Goal: Obtain resource: Download file/media

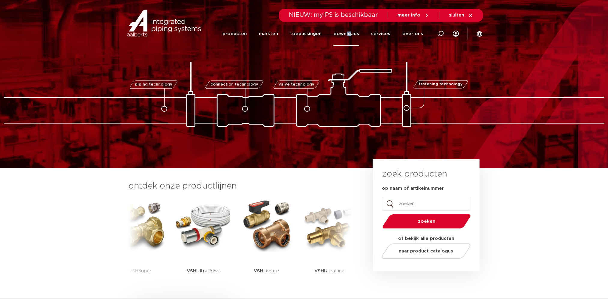
click at [352, 30] on link "downloads" at bounding box center [346, 34] width 26 height 24
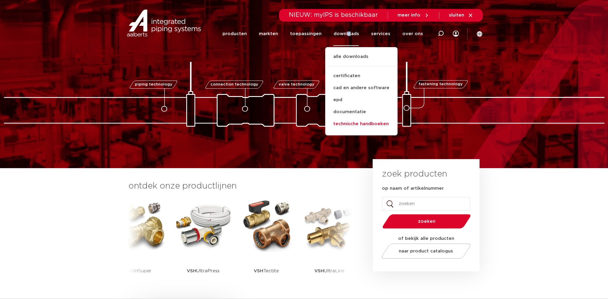
click at [357, 126] on link "technische handboeken" at bounding box center [361, 124] width 72 height 12
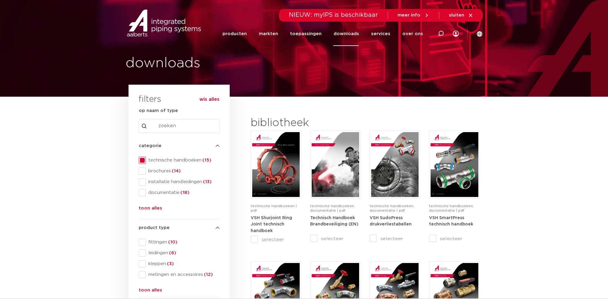
drag, startPoint x: 115, startPoint y: 120, endPoint x: 77, endPoint y: 118, distance: 38.2
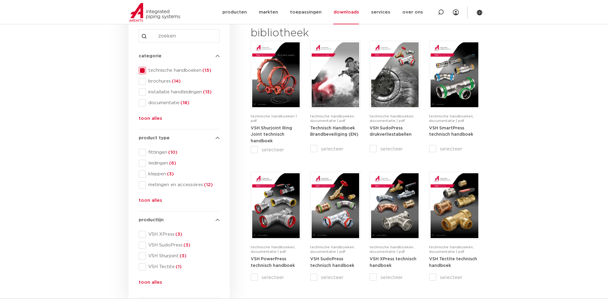
scroll to position [90, 0]
click at [151, 202] on button "toon alles" at bounding box center [150, 202] width 23 height 10
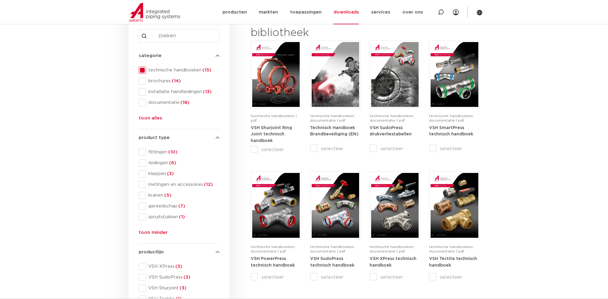
click at [156, 118] on button "toon alles" at bounding box center [150, 120] width 23 height 10
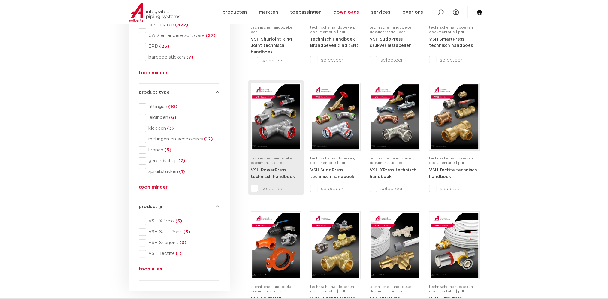
scroll to position [180, 0]
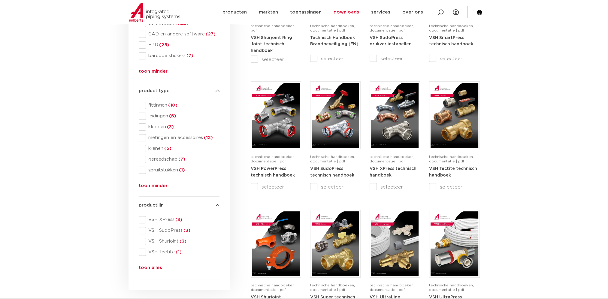
drag, startPoint x: 278, startPoint y: 185, endPoint x: 533, endPoint y: 155, distance: 257.4
click at [533, 155] on section "search downloads by name or type search Search content Clear filters filters wi…" at bounding box center [304, 194] width 608 height 554
drag, startPoint x: 366, startPoint y: 190, endPoint x: 539, endPoint y: 186, distance: 173.7
click at [539, 186] on section "search downloads by name or type search Search content Clear filters filters wi…" at bounding box center [304, 194] width 608 height 554
drag, startPoint x: 294, startPoint y: 177, endPoint x: 527, endPoint y: 181, distance: 233.4
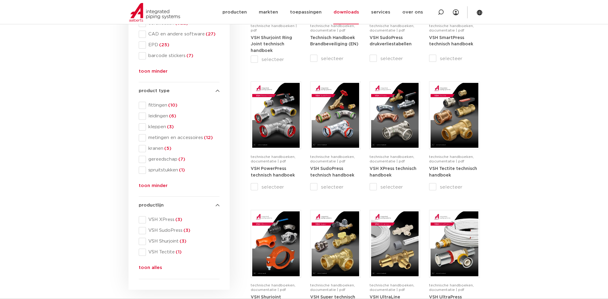
click at [527, 181] on section "search downloads by name or type search Search content Clear filters filters wi…" at bounding box center [304, 194] width 608 height 554
click at [280, 115] on img at bounding box center [275, 115] width 47 height 65
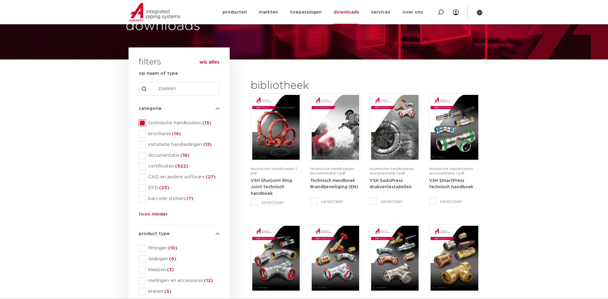
scroll to position [30, 0]
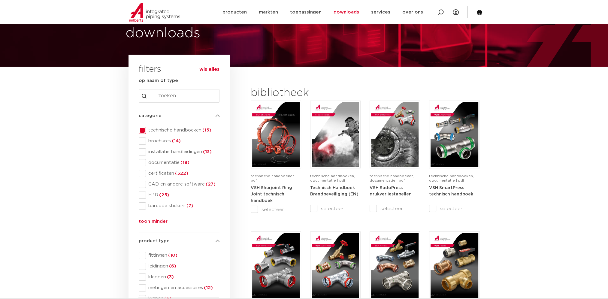
click at [140, 129] on span at bounding box center [142, 130] width 7 height 7
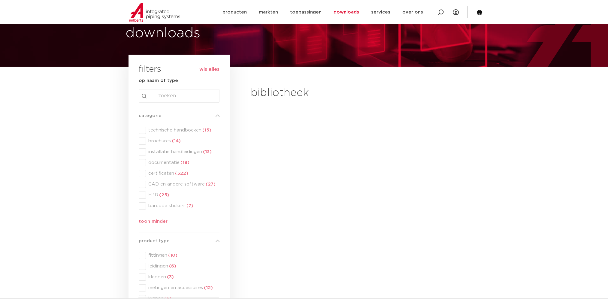
click at [143, 141] on div "categorie categorie technische handboeken (15) brochures (14) installatie handl…" at bounding box center [179, 169] width 81 height 115
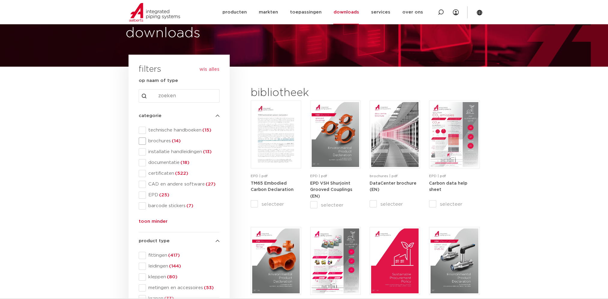
click at [143, 141] on span at bounding box center [142, 141] width 7 height 7
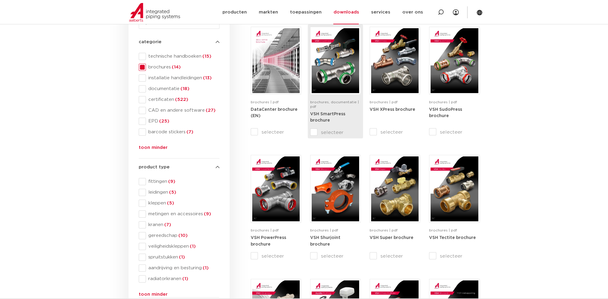
scroll to position [120, 0]
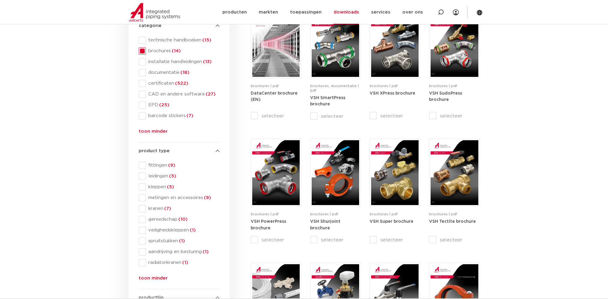
drag, startPoint x: 331, startPoint y: 125, endPoint x: 520, endPoint y: 124, distance: 189.2
click at [520, 124] on section "search downloads by name or type search Search content Clear filters filters wi…" at bounding box center [304, 246] width 608 height 538
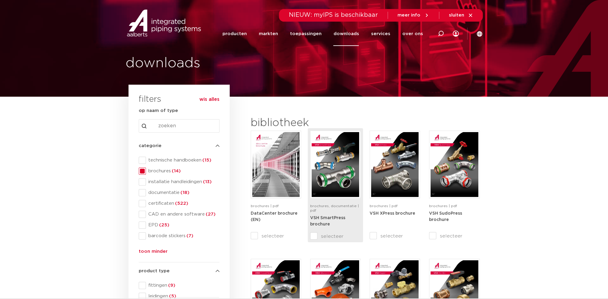
scroll to position [30, 0]
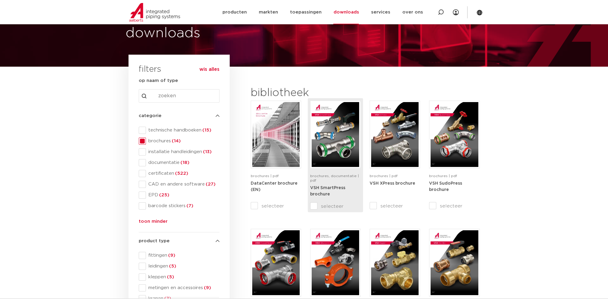
click at [327, 146] on img at bounding box center [335, 134] width 47 height 65
click at [149, 152] on span "installatie handleidingen (13)" at bounding box center [183, 152] width 74 height 6
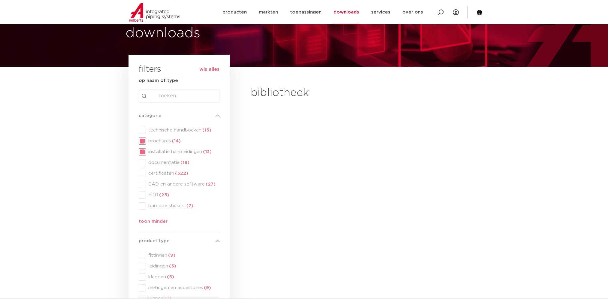
click at [149, 142] on div "categorie categorie technische handboeken (15) brochures (14) installatie handl…" at bounding box center [179, 169] width 81 height 115
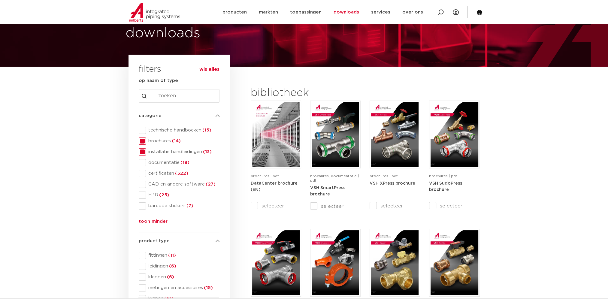
click at [146, 142] on span "brochures (14)" at bounding box center [183, 141] width 74 height 6
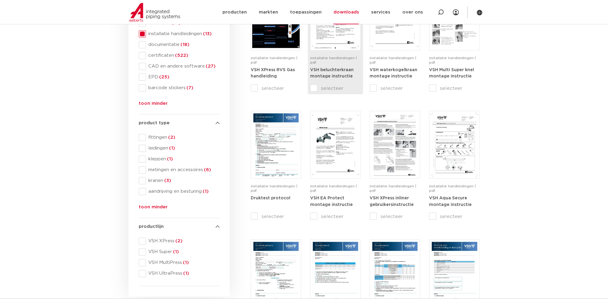
scroll to position [150, 0]
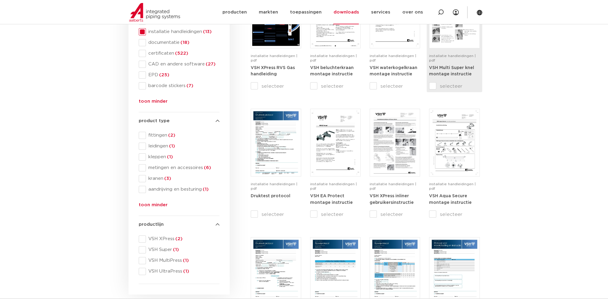
click at [457, 68] on strong "VSH Multi Super knel montage instructie" at bounding box center [451, 71] width 45 height 11
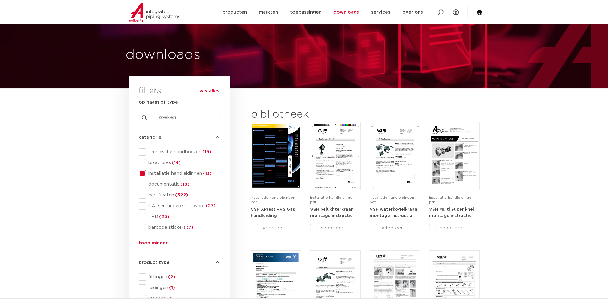
scroll to position [0, 0]
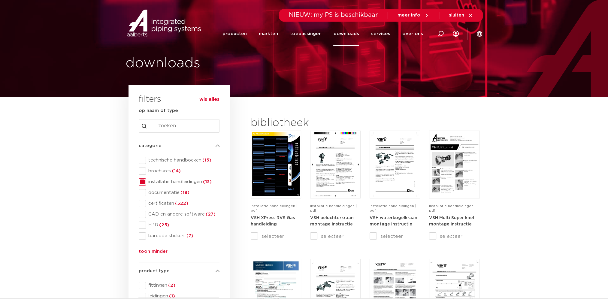
click at [148, 181] on span "installatie handleidingen (13)" at bounding box center [183, 182] width 74 height 6
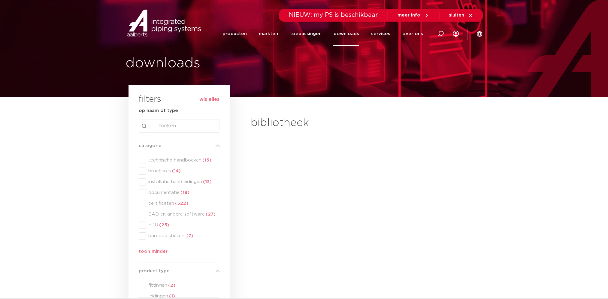
click at [151, 194] on div "categorie categorie technische handboeken (15) brochures (14) installatie handl…" at bounding box center [179, 199] width 81 height 115
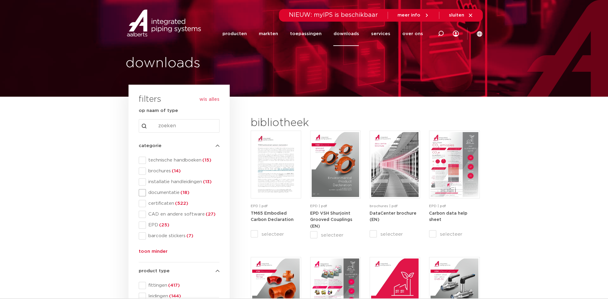
click at [150, 193] on span "documentatie (18)" at bounding box center [183, 193] width 74 height 6
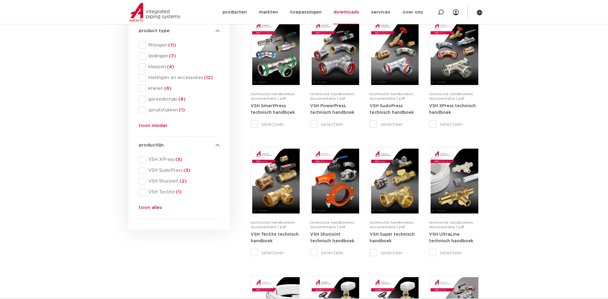
scroll to position [240, 0]
click at [274, 205] on img at bounding box center [275, 181] width 47 height 65
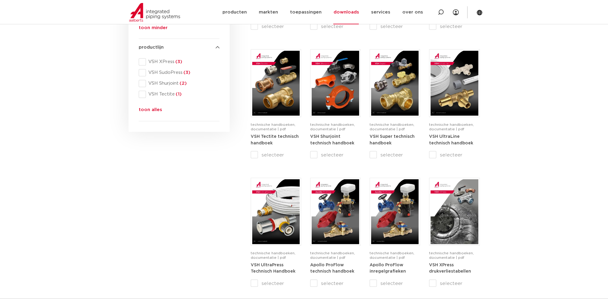
scroll to position [360, 0]
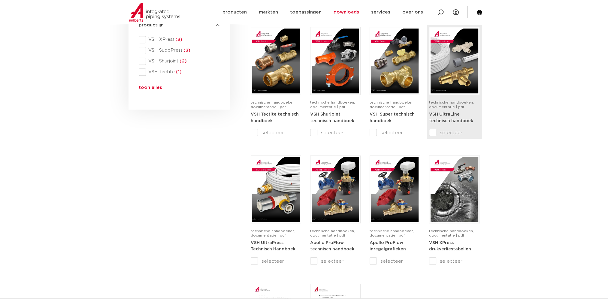
click at [451, 113] on strong "VSH UltraLine technisch handboek" at bounding box center [451, 117] width 44 height 11
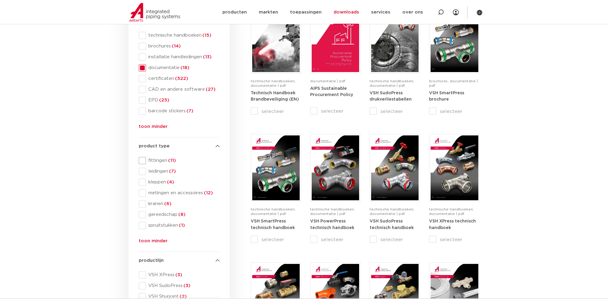
scroll to position [0, 0]
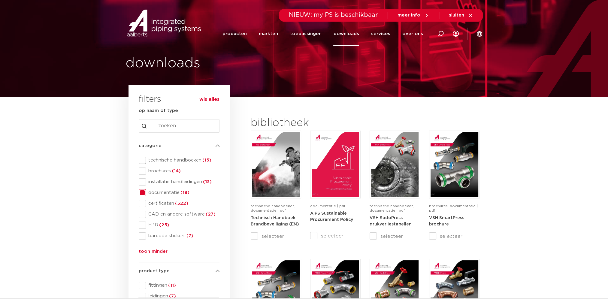
click at [159, 161] on span "technische handboeken (15)" at bounding box center [183, 160] width 74 height 6
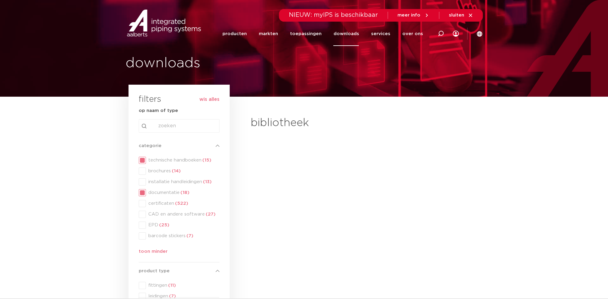
click at [156, 193] on div "categorie categorie technische handboeken (15) brochures (14) installatie handl…" at bounding box center [179, 199] width 81 height 115
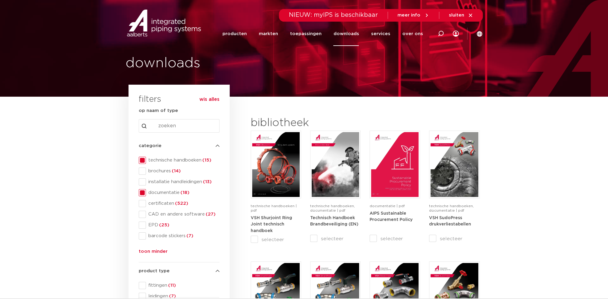
click at [145, 193] on span at bounding box center [142, 192] width 7 height 7
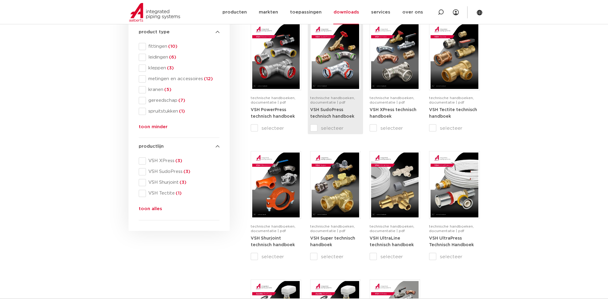
scroll to position [240, 0]
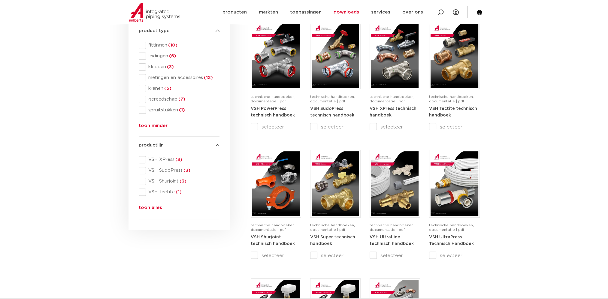
drag, startPoint x: 356, startPoint y: 216, endPoint x: 568, endPoint y: 192, distance: 214.0
click at [568, 192] on section "search downloads by name or type search Search content Clear filters filters wi…" at bounding box center [304, 133] width 608 height 554
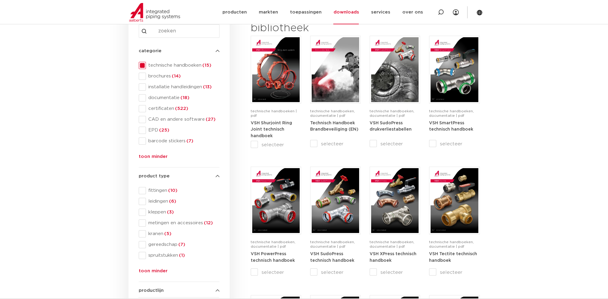
scroll to position [90, 0]
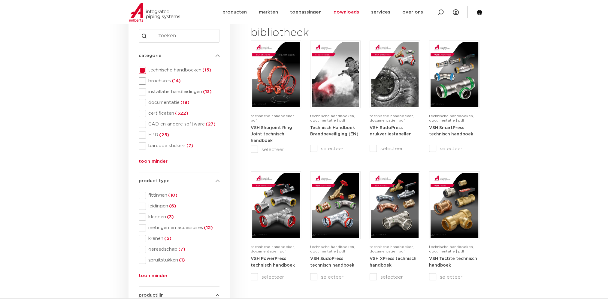
click at [141, 80] on span at bounding box center [142, 80] width 7 height 7
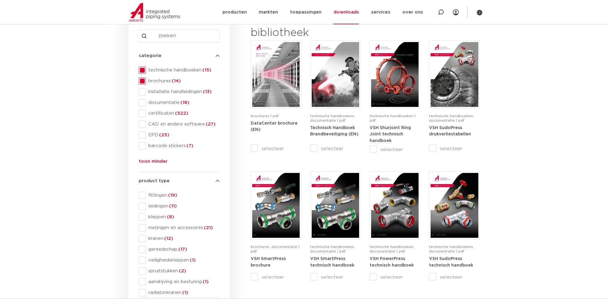
click at [142, 71] on span at bounding box center [142, 70] width 7 height 7
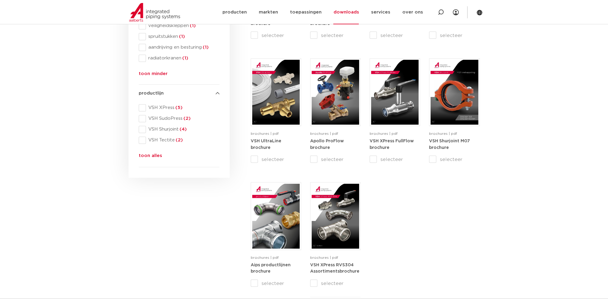
scroll to position [360, 0]
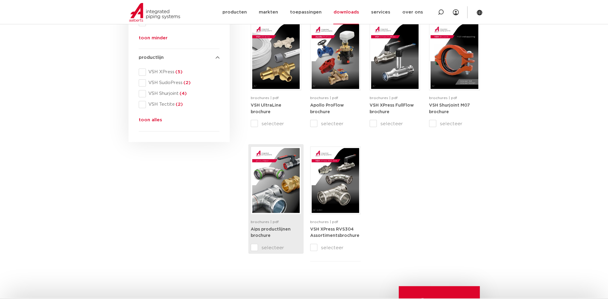
click at [268, 232] on strong "Aips productlijnen brochure" at bounding box center [271, 232] width 40 height 11
click at [501, 199] on section "search downloads by name or type search Search content Clear filters filters wi…" at bounding box center [304, 5] width 608 height 538
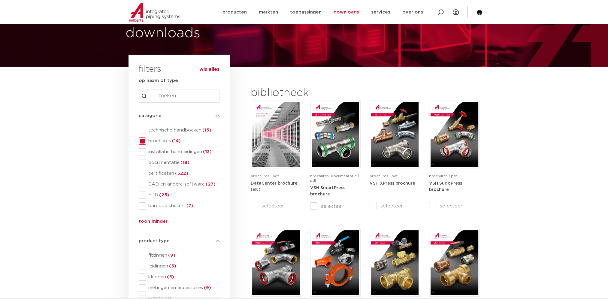
scroll to position [30, 0]
click at [149, 141] on span "brochures (14)" at bounding box center [183, 141] width 74 height 6
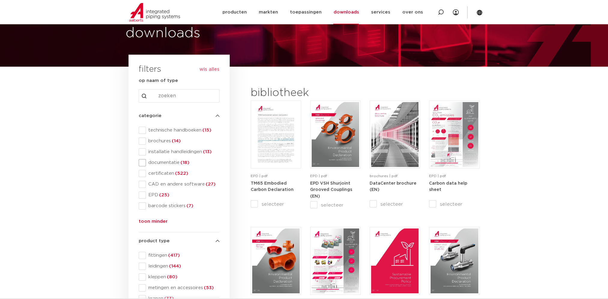
click at [155, 161] on span "documentatie (18)" at bounding box center [183, 163] width 74 height 6
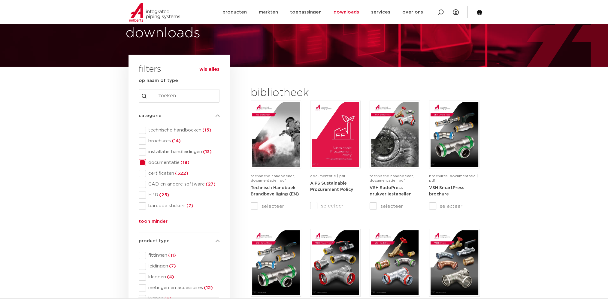
drag, startPoint x: 245, startPoint y: 187, endPoint x: 536, endPoint y: 161, distance: 291.7
click at [160, 175] on span "certificaten (522)" at bounding box center [183, 174] width 74 height 6
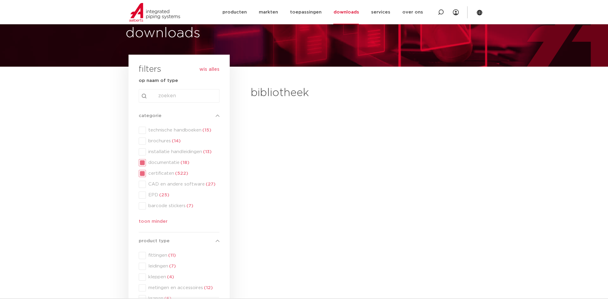
click at [160, 164] on div "categorie categorie technische handboeken (15) brochures (14) installatie handl…" at bounding box center [179, 169] width 81 height 115
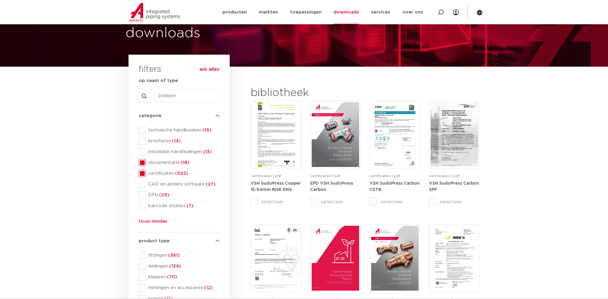
click at [143, 223] on button "toon minder" at bounding box center [153, 223] width 29 height 10
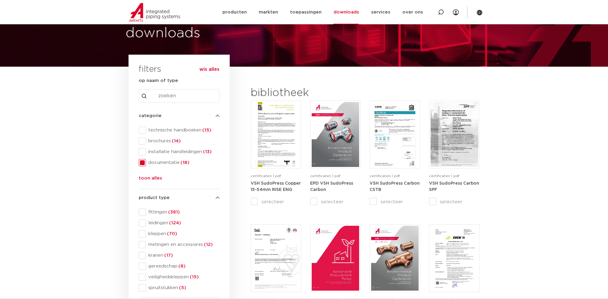
click at [157, 180] on button "toon alles" at bounding box center [150, 180] width 23 height 10
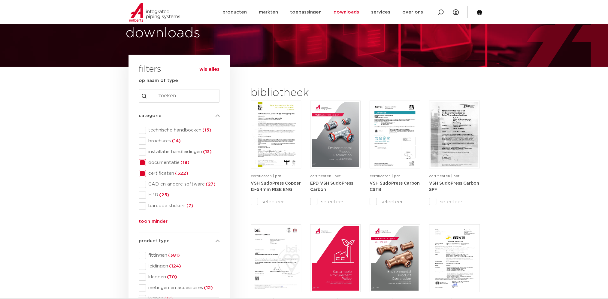
click at [143, 165] on span at bounding box center [142, 162] width 7 height 7
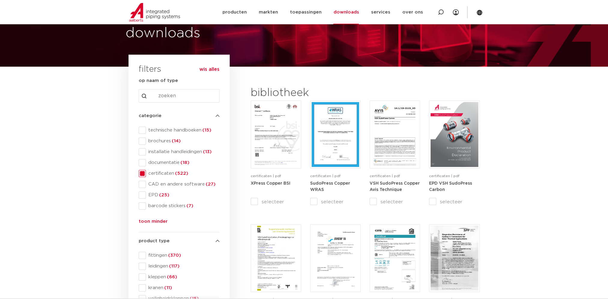
click at [143, 173] on span at bounding box center [142, 173] width 7 height 7
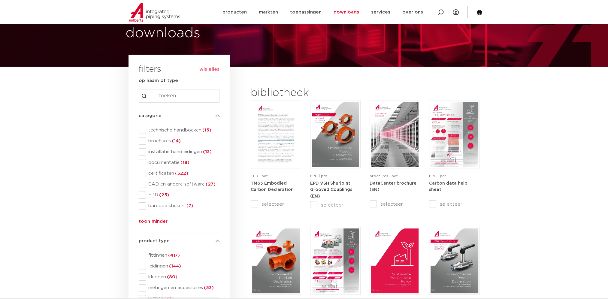
click at [144, 196] on span at bounding box center [142, 195] width 7 height 7
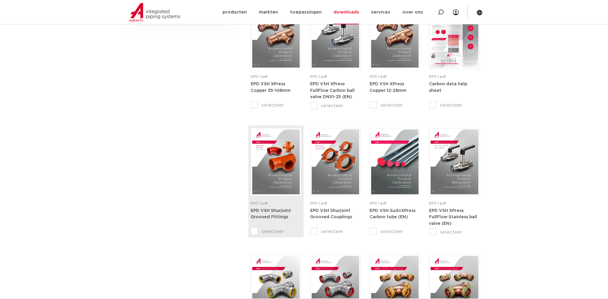
scroll to position [420, 0]
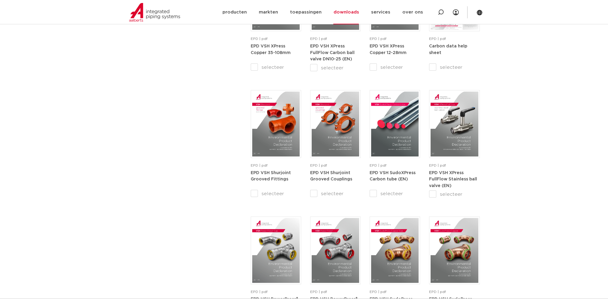
drag, startPoint x: 301, startPoint y: 179, endPoint x: 166, endPoint y: 119, distance: 147.2
click at [166, 119] on div "search downloads by name or type search Search content Clear filters filters wi…" at bounding box center [179, 17] width 107 height 683
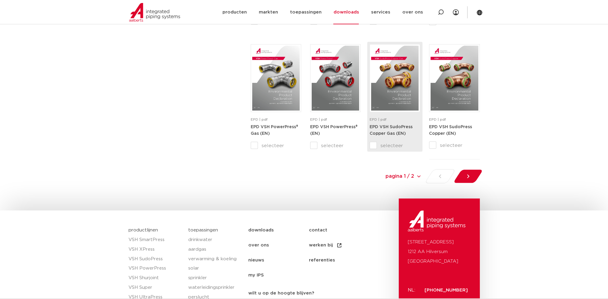
scroll to position [601, 0]
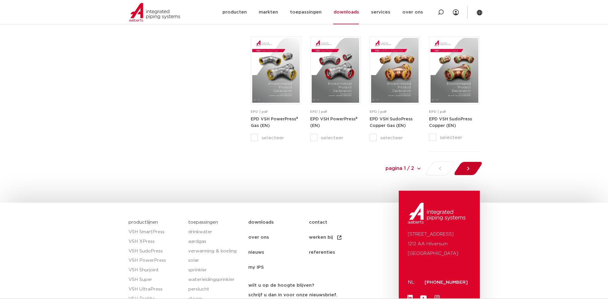
click at [474, 167] on div at bounding box center [468, 168] width 33 height 14
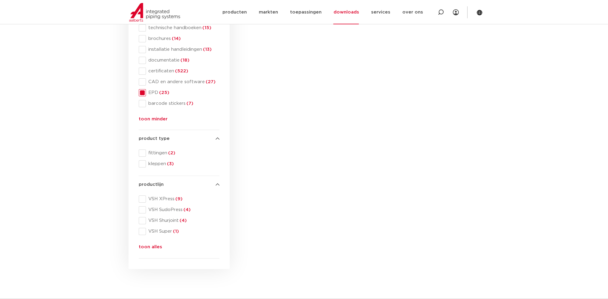
scroll to position [131, 0]
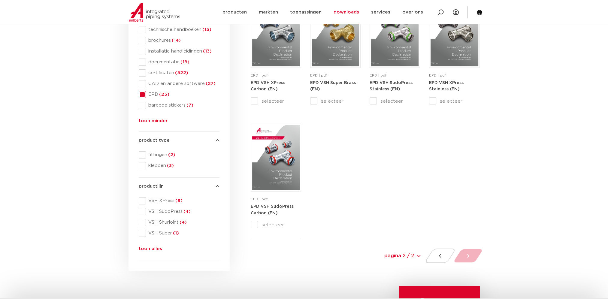
click at [360, 171] on div "EPD | pdf EPD VSH XPress Carbon (EN) selecteer EPD | pdf" at bounding box center [365, 119] width 229 height 239
click at [154, 121] on button "toon minder" at bounding box center [153, 122] width 29 height 10
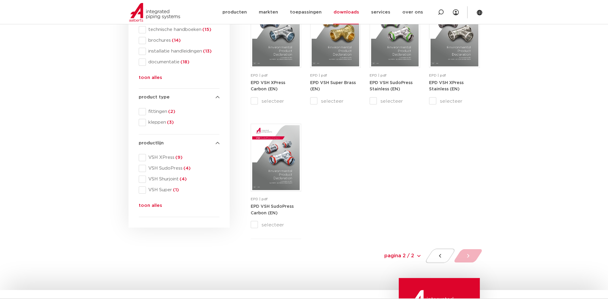
click at [145, 77] on button "toon alles" at bounding box center [150, 79] width 23 height 10
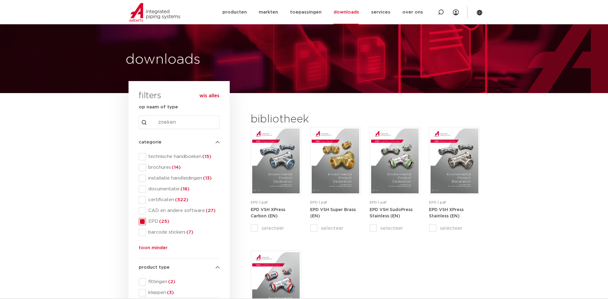
scroll to position [0, 0]
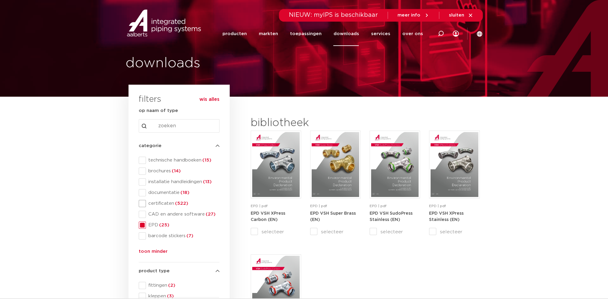
click at [160, 202] on span "certificaten (522)" at bounding box center [183, 204] width 74 height 6
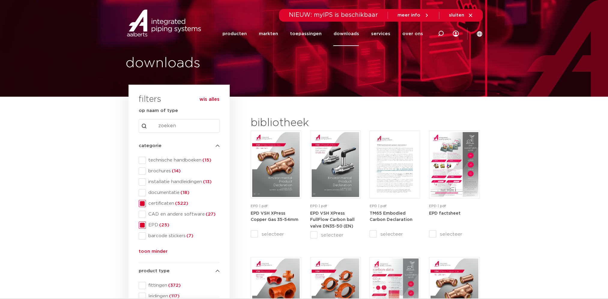
click at [153, 224] on span "EPD (25)" at bounding box center [183, 225] width 74 height 6
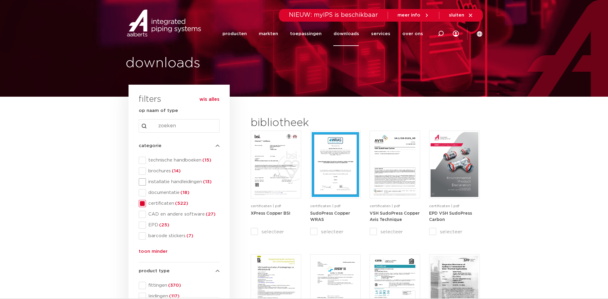
click at [160, 183] on span "installatie handleidingen (13)" at bounding box center [183, 182] width 74 height 6
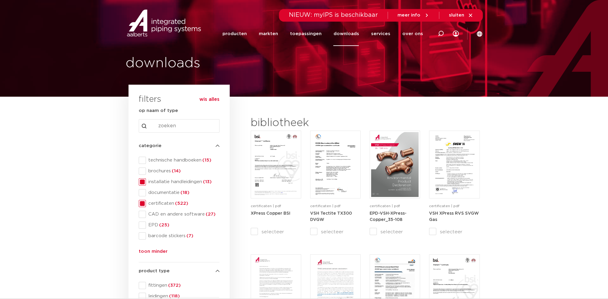
click at [152, 206] on span "certificaten (522)" at bounding box center [183, 204] width 74 height 6
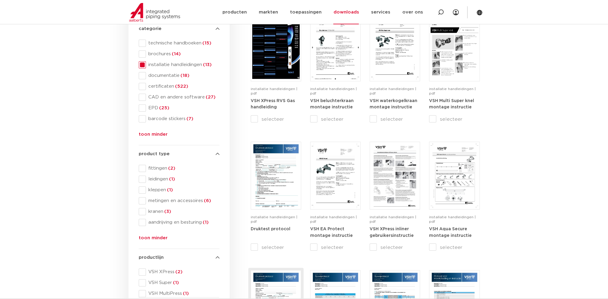
scroll to position [90, 0]
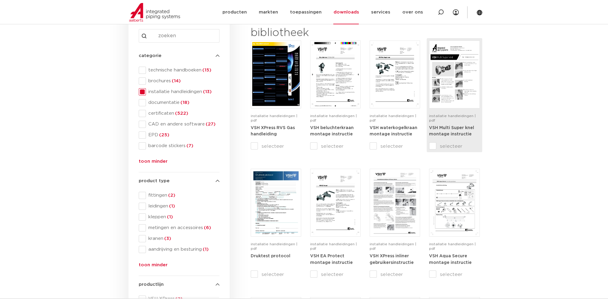
click at [467, 96] on img at bounding box center [454, 74] width 47 height 65
click at [161, 78] on span "brochures (14)" at bounding box center [183, 81] width 74 height 6
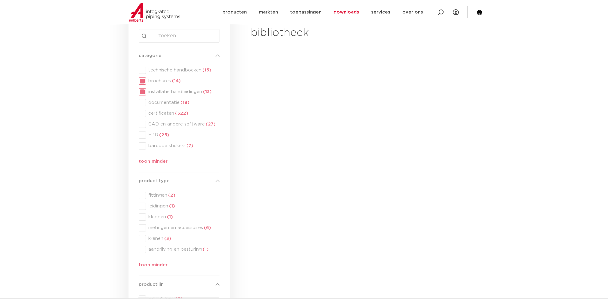
click at [155, 89] on div "categorie categorie technische handboeken (15) brochures (14) installatie handl…" at bounding box center [179, 109] width 81 height 115
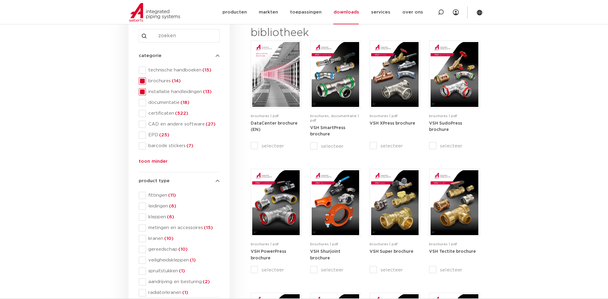
click at [142, 92] on span at bounding box center [142, 91] width 7 height 7
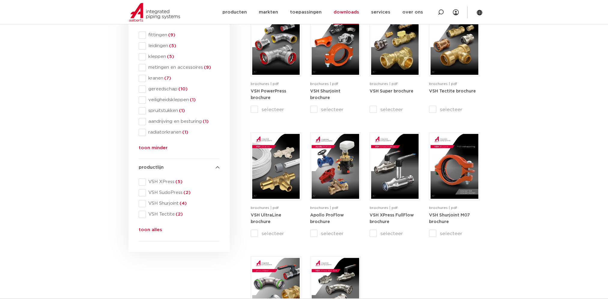
scroll to position [240, 0]
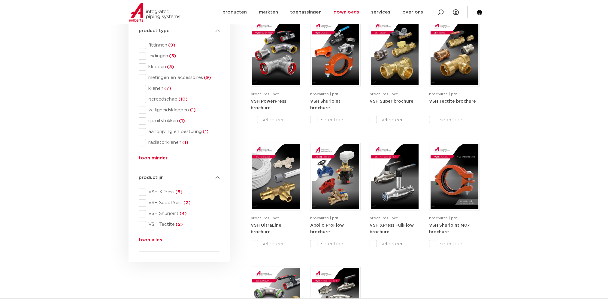
drag, startPoint x: 511, startPoint y: 155, endPoint x: 516, endPoint y: 118, distance: 37.9
click at [516, 118] on section "search downloads by name or type search Search content Clear filters filters wi…" at bounding box center [304, 125] width 608 height 538
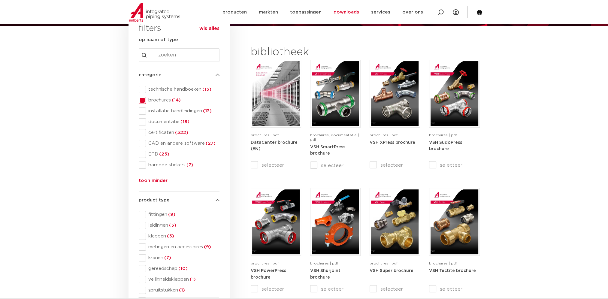
scroll to position [0, 0]
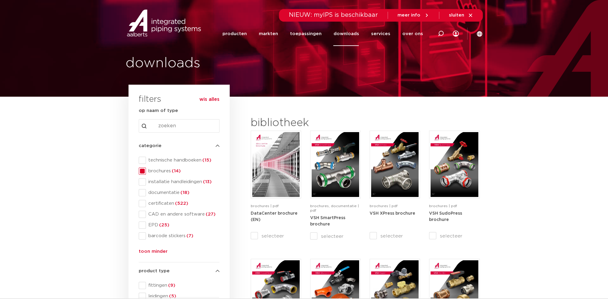
click at [147, 170] on span "brochures (14)" at bounding box center [183, 171] width 74 height 6
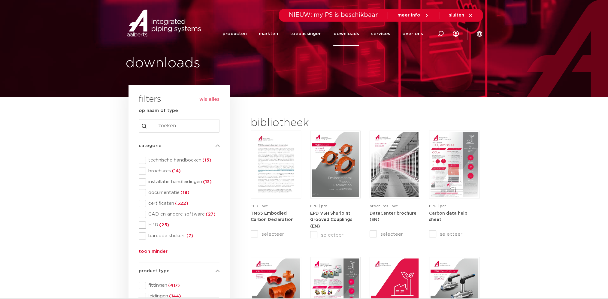
click at [153, 226] on span "EPD (25)" at bounding box center [183, 225] width 74 height 6
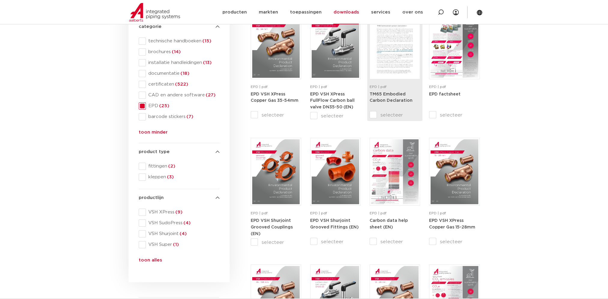
scroll to position [120, 0]
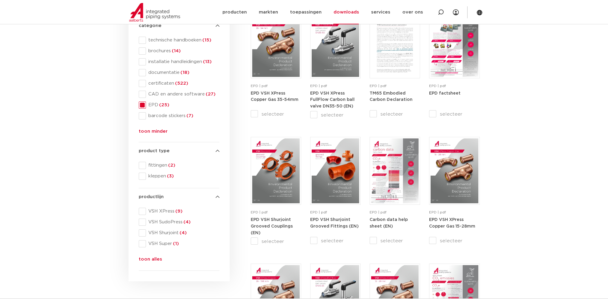
drag, startPoint x: 389, startPoint y: 183, endPoint x: 562, endPoint y: 213, distance: 175.0
drag, startPoint x: 551, startPoint y: 209, endPoint x: 575, endPoint y: 240, distance: 38.6
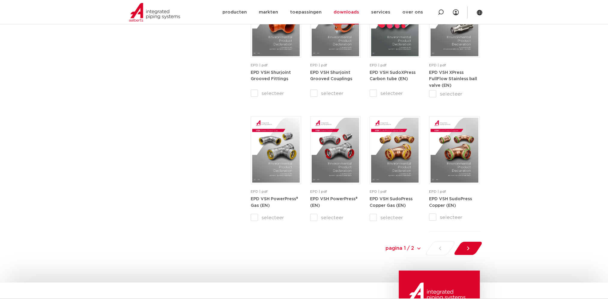
scroll to position [511, 0]
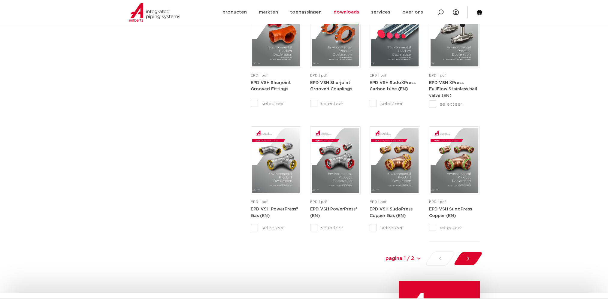
click at [466, 261] on icon at bounding box center [468, 259] width 6 height 6
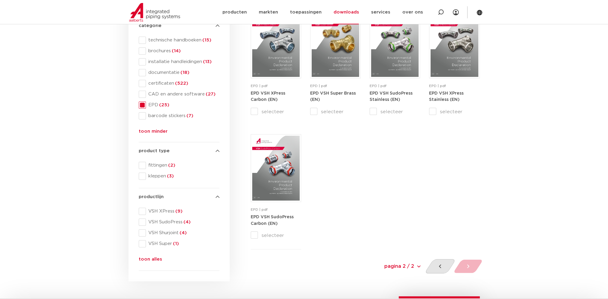
click at [445, 261] on div at bounding box center [440, 266] width 32 height 14
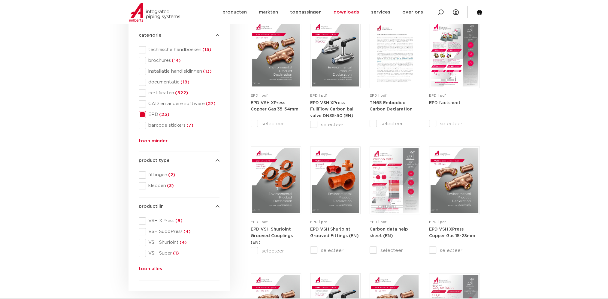
scroll to position [101, 0]
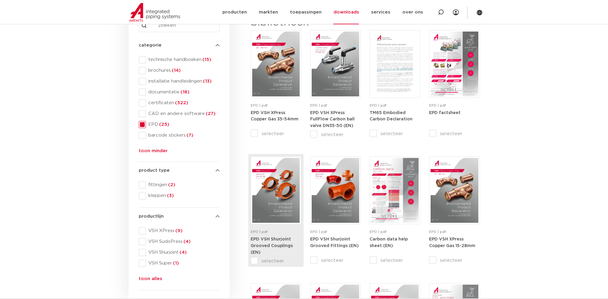
click at [291, 186] on img at bounding box center [275, 190] width 47 height 65
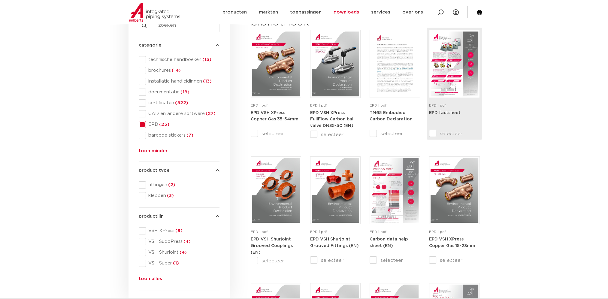
click at [455, 111] on strong "EPD factsheet" at bounding box center [445, 113] width 32 height 4
